Goal: Find specific page/section: Find specific page/section

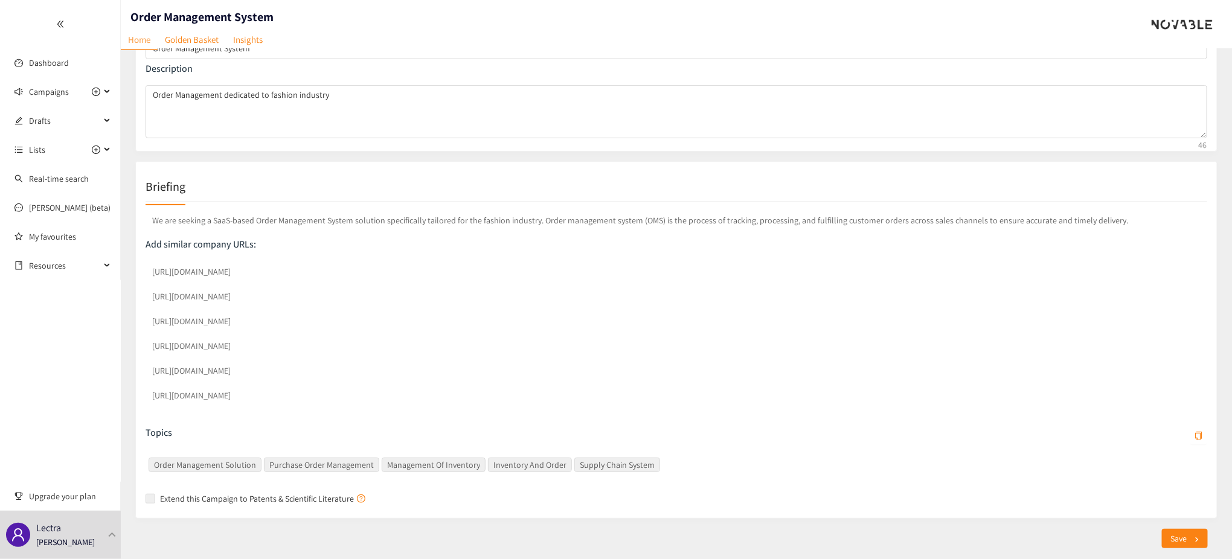
scroll to position [108, 0]
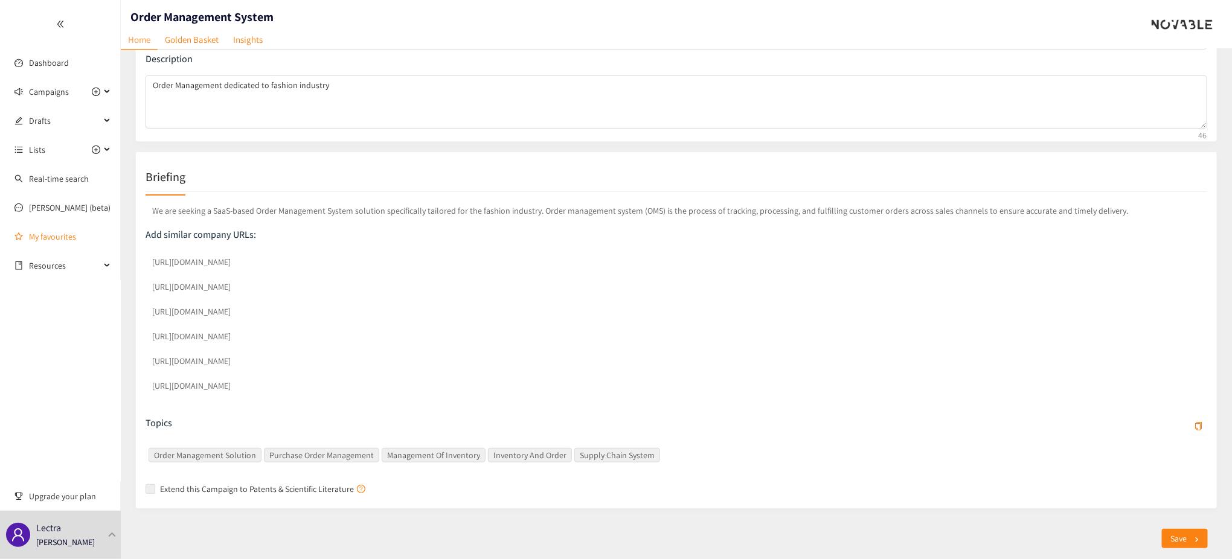
click at [107, 246] on section "Dashboard Campaigns Drafts Lists Real-time search [PERSON_NAME] (beta) My favou…" at bounding box center [616, 226] width 1232 height 668
click at [305, 152] on div "Briefing We are seeking a SaaS-based Order Management System solution specifica…" at bounding box center [676, 330] width 1082 height 357
click at [59, 27] on icon "double-left" at bounding box center [60, 24] width 8 height 8
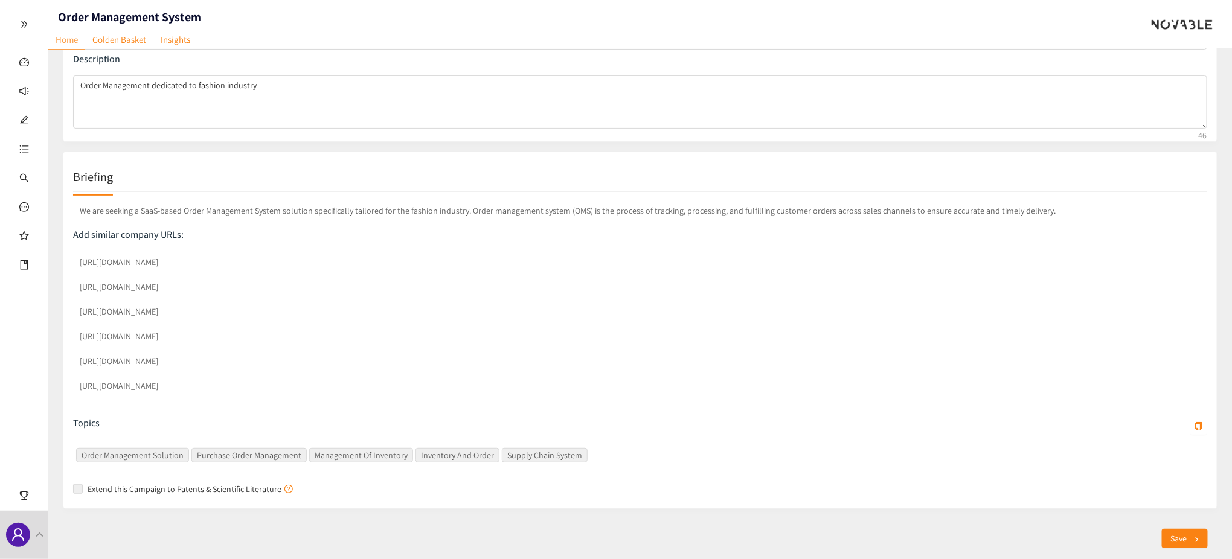
click at [25, 22] on icon "double-right" at bounding box center [24, 24] width 6 height 7
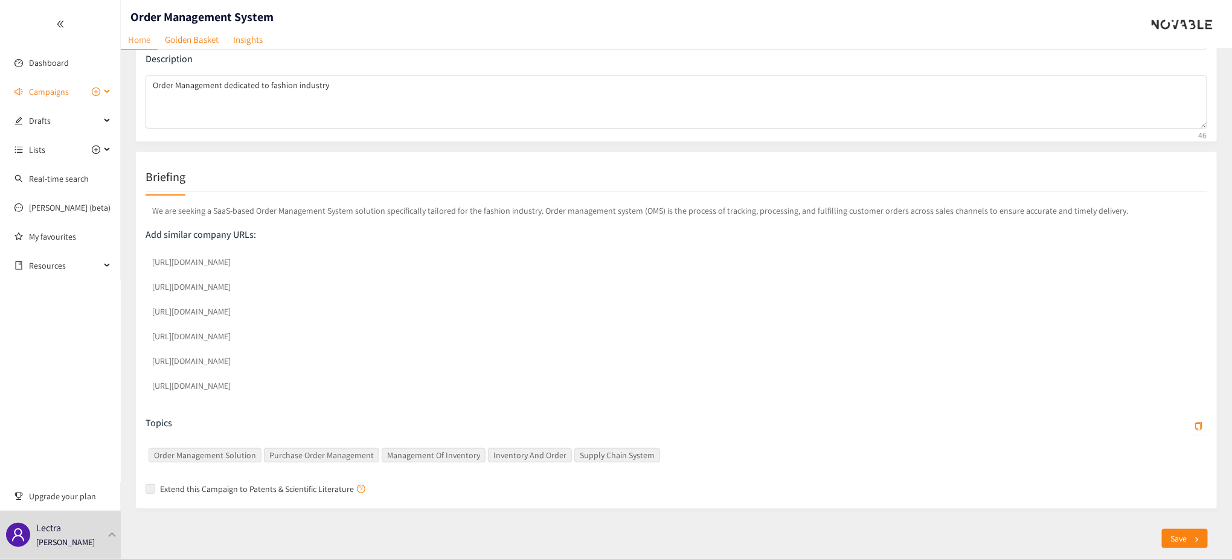
click at [40, 85] on span "Campaigns" at bounding box center [49, 92] width 40 height 24
click at [51, 124] on link "Order Management System" at bounding box center [77, 120] width 97 height 11
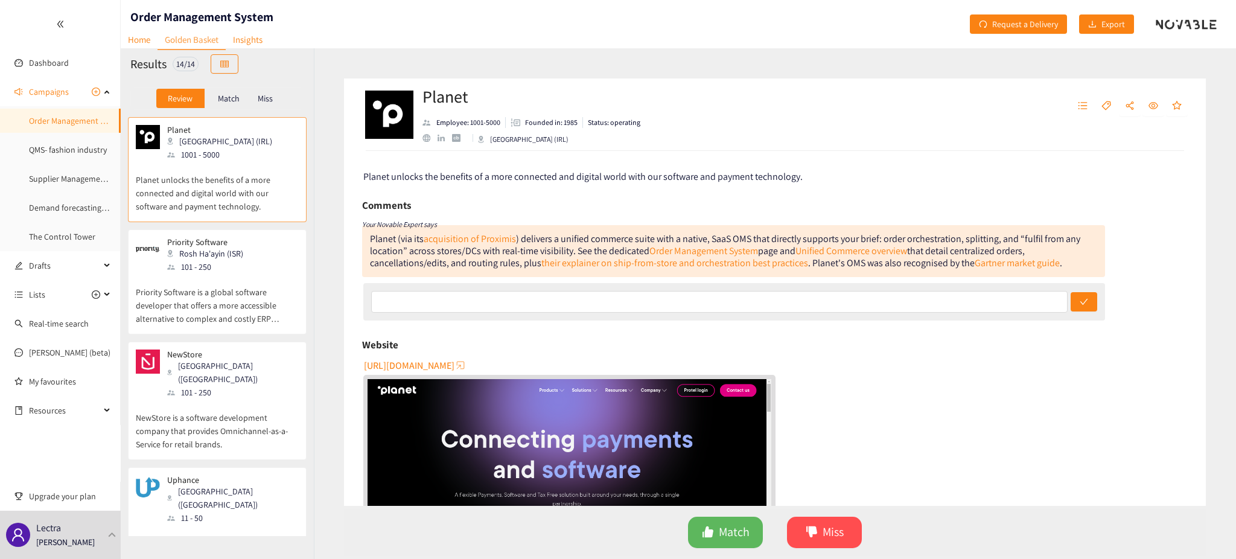
scroll to position [161, 0]
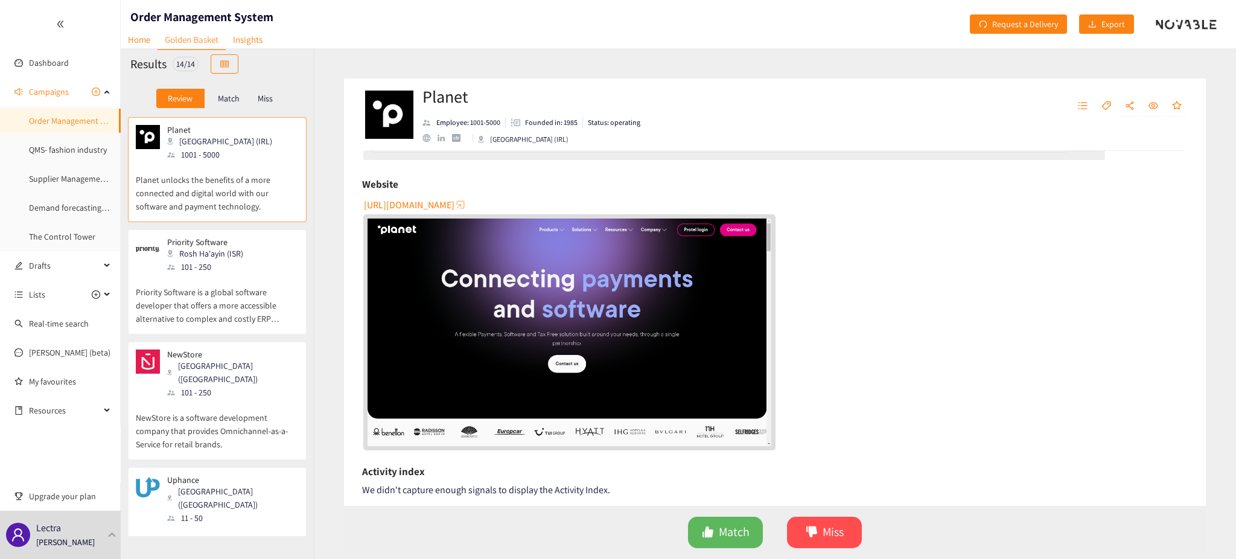
click at [229, 257] on div "Rosh Ha'ayin (ISR)" at bounding box center [208, 253] width 83 height 13
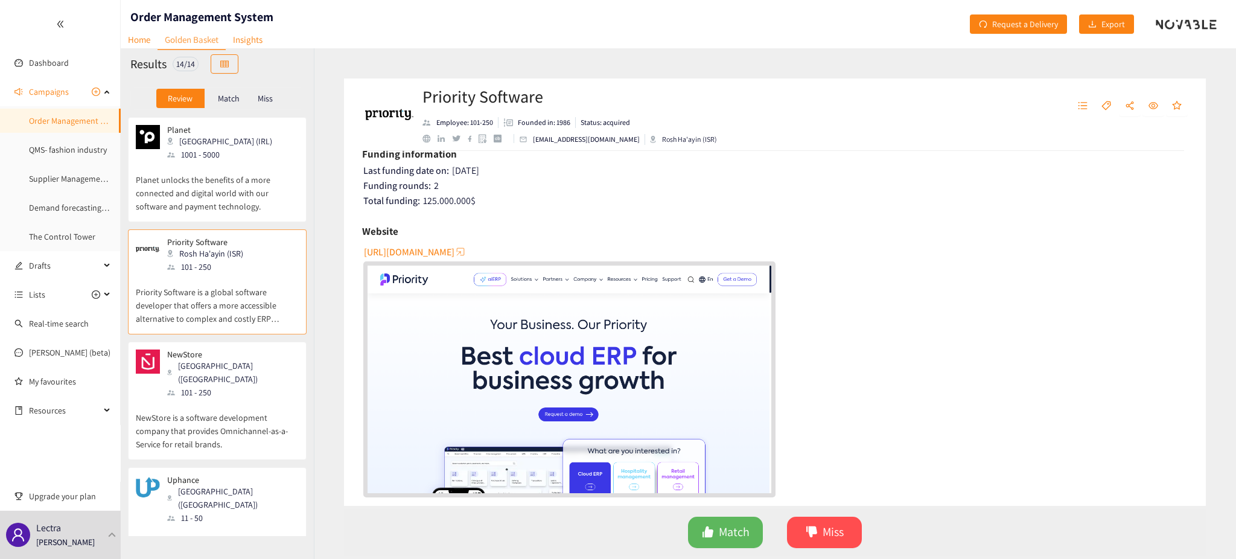
scroll to position [0, 0]
